Goal: Download file/media

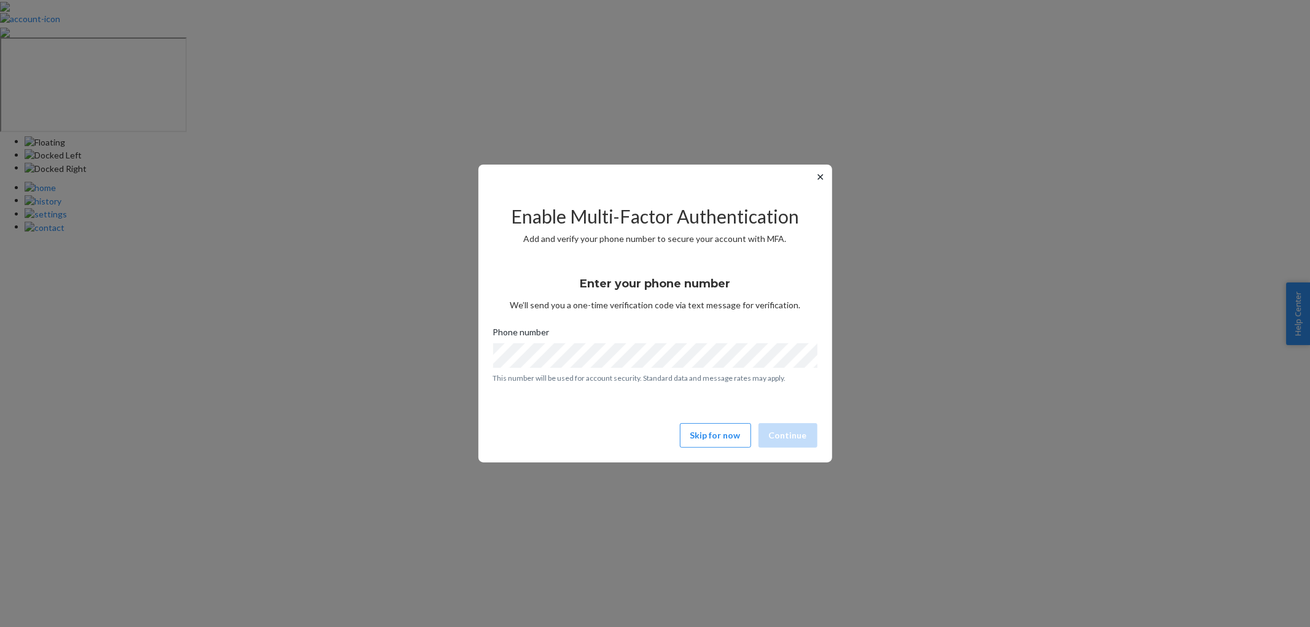
click at [735, 452] on div "Enable Multi-Factor Authentication Add and verify your phone number to secure y…" at bounding box center [655, 321] width 324 height 264
click at [729, 437] on button "Skip for now" at bounding box center [715, 435] width 71 height 25
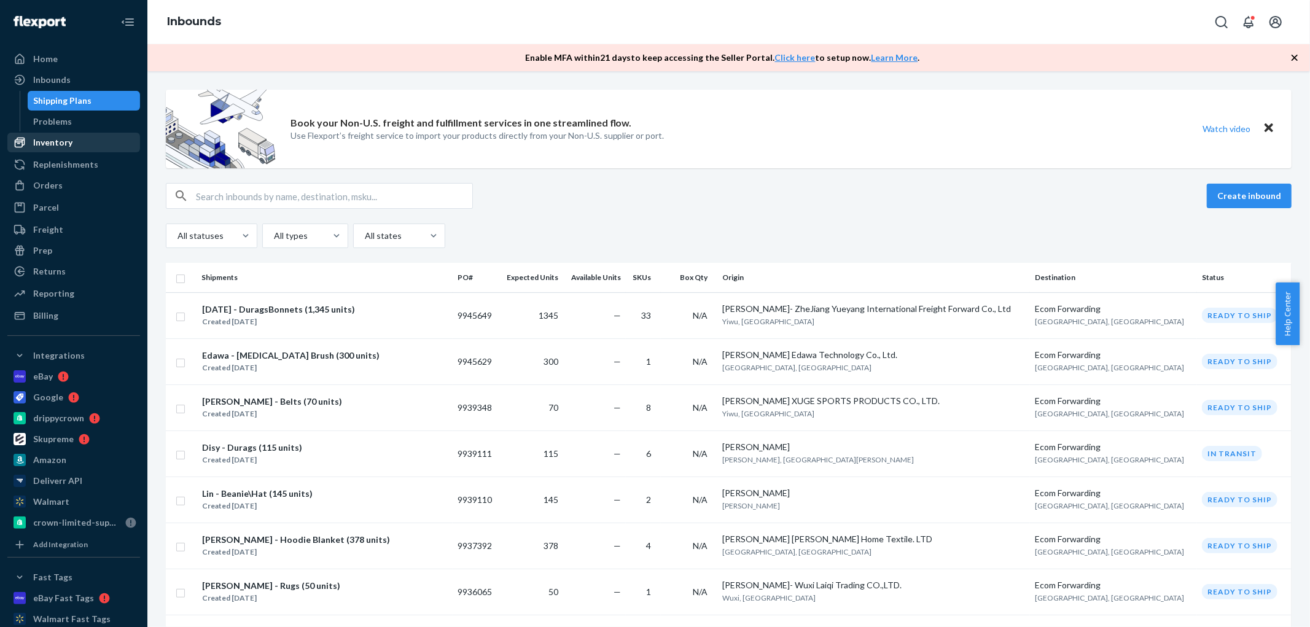
click at [58, 137] on div "Inventory" at bounding box center [52, 142] width 39 height 12
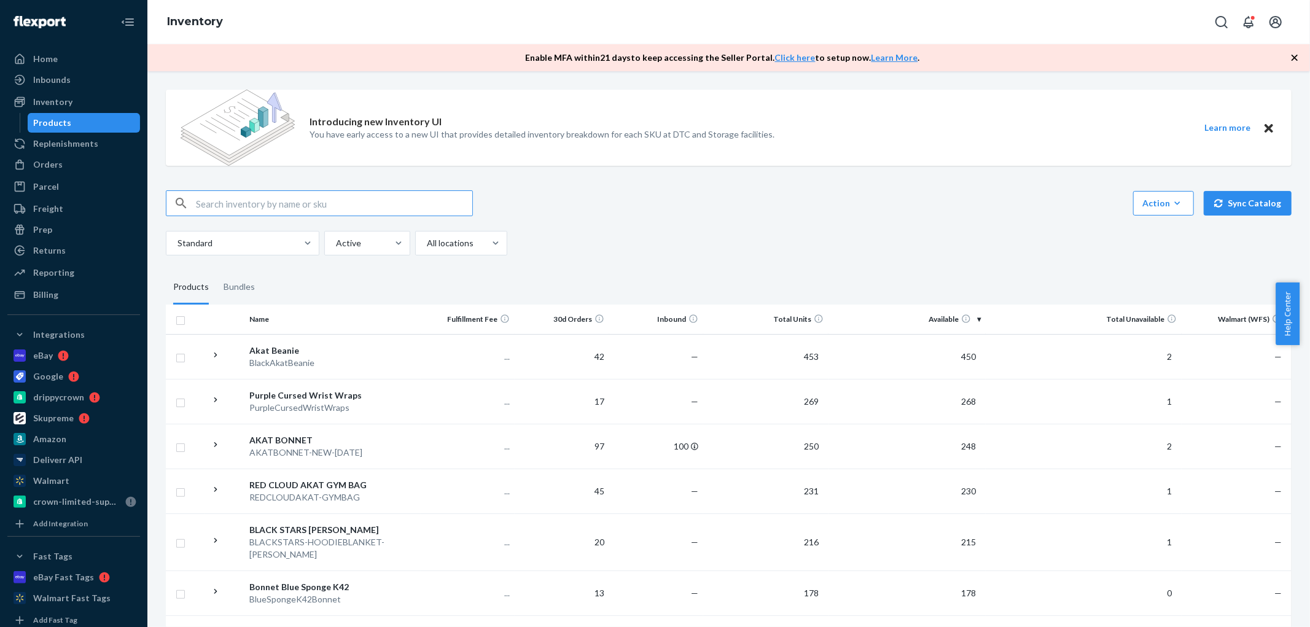
click at [308, 203] on input "text" at bounding box center [334, 203] width 276 height 25
paste input "DRF6KFUNBY8"
type input "DRF6KFUNBY8"
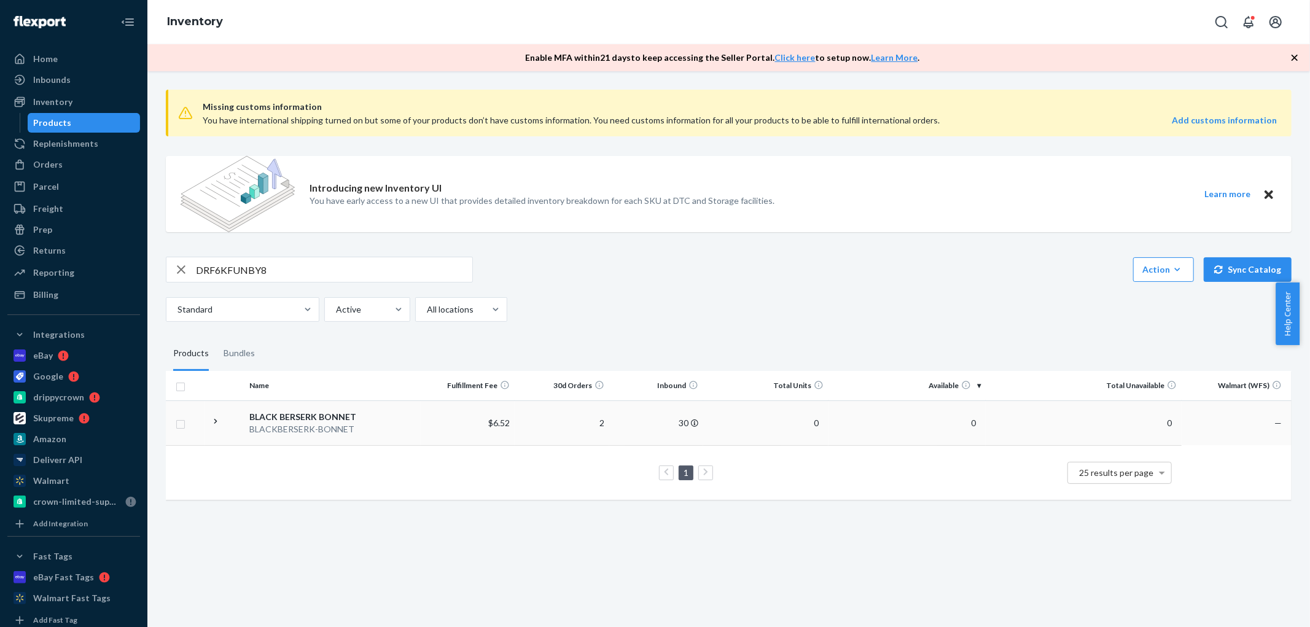
click at [366, 421] on div "BLACK BERSERK BONNET" at bounding box center [332, 417] width 166 height 12
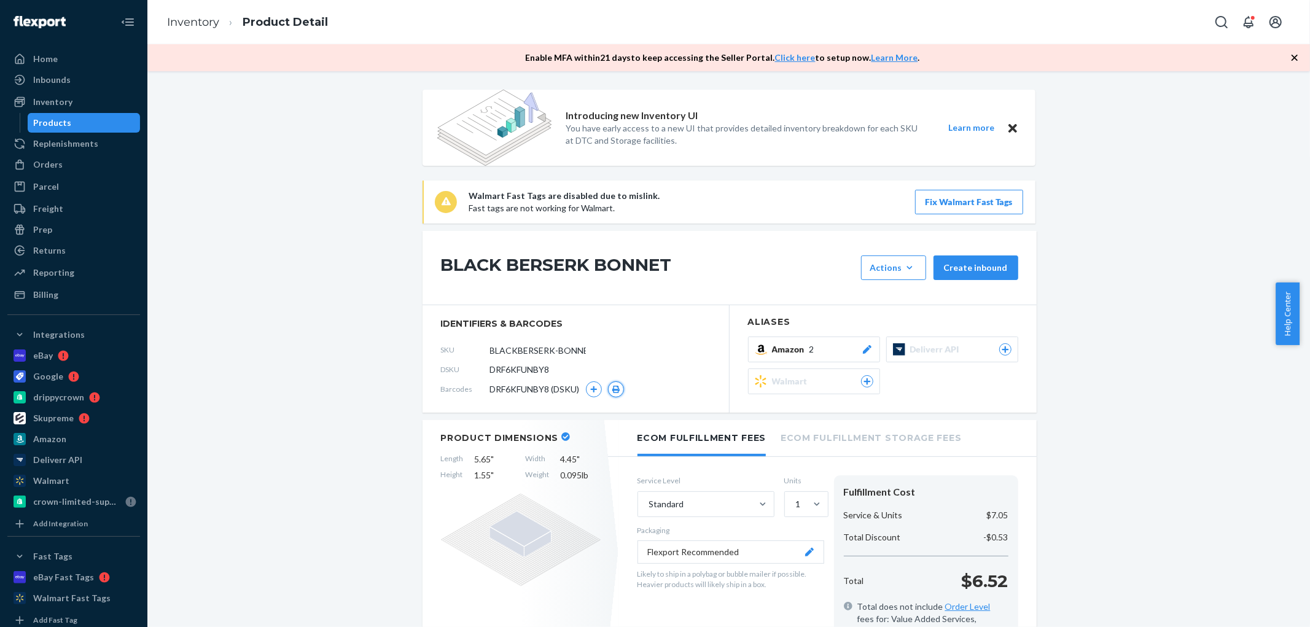
click at [612, 391] on icon "button" at bounding box center [615, 389] width 7 height 7
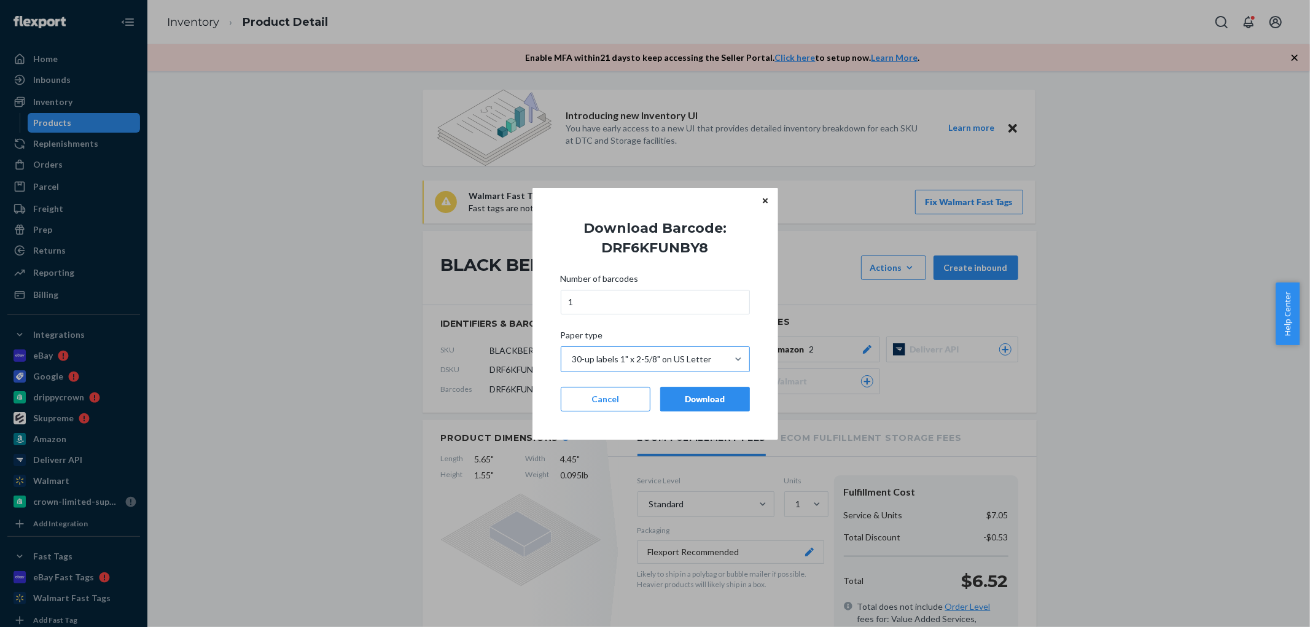
click at [603, 367] on div "30-up labels 1" x 2-5/8" on US Letter" at bounding box center [644, 359] width 166 height 25
click at [573, 366] on input "Paper type 30-up labels 1" x 2-5/8" on US Letter" at bounding box center [571, 359] width 1 height 12
click at [600, 382] on div "21-up labels 63.5 x 38.1 mm on A4" at bounding box center [655, 389] width 184 height 25
click at [573, 366] on input "Paper type option 21-up labels 63.5 x 38.1 mm on A4 focused, 1 of 11. 11 result…" at bounding box center [571, 359] width 1 height 12
click at [705, 401] on div "Download" at bounding box center [705, 399] width 69 height 12
